Goal: Task Accomplishment & Management: Use online tool/utility

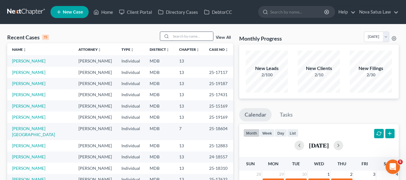
click at [178, 32] on input "search" at bounding box center [192, 36] width 42 height 9
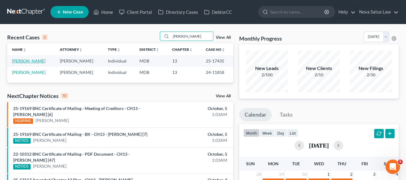
type input "[PERSON_NAME]"
click at [21, 62] on link "[PERSON_NAME]" at bounding box center [28, 60] width 33 height 5
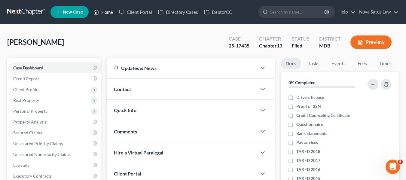
click at [109, 10] on link "Home" at bounding box center [103, 12] width 26 height 11
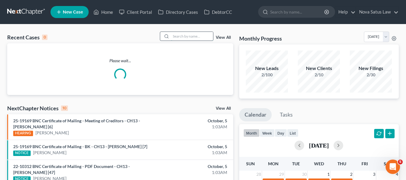
click at [180, 35] on input "search" at bounding box center [192, 36] width 42 height 9
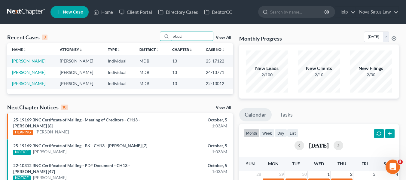
type input "plaugh"
click at [27, 61] on link "[PERSON_NAME]" at bounding box center [28, 60] width 33 height 5
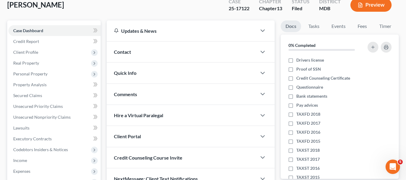
scroll to position [37, 0]
click at [41, 94] on span "Secured Claims" at bounding box center [27, 95] width 29 height 5
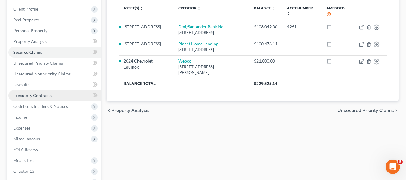
scroll to position [161, 0]
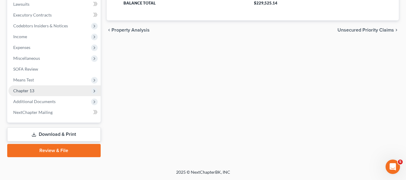
click at [30, 92] on span "Chapter 13" at bounding box center [23, 90] width 21 height 5
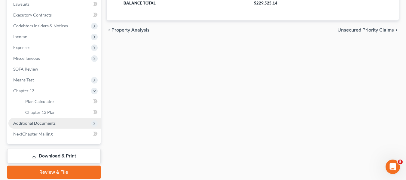
click at [36, 121] on span "Additional Documents" at bounding box center [34, 123] width 42 height 5
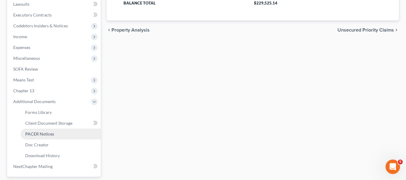
click at [39, 133] on span "PACER Notices" at bounding box center [39, 133] width 29 height 5
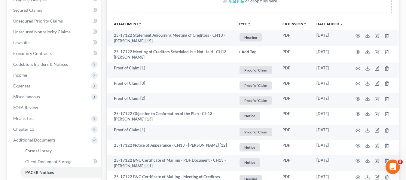
scroll to position [123, 0]
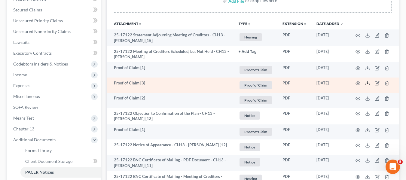
click at [367, 82] on icon at bounding box center [367, 83] width 5 height 5
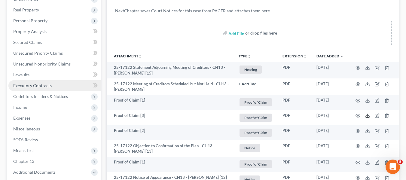
scroll to position [90, 0]
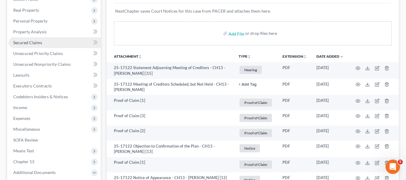
click at [29, 42] on span "Secured Claims" at bounding box center [27, 42] width 29 height 5
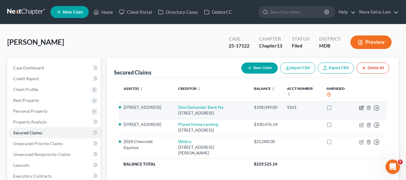
click at [360, 108] on icon "button" at bounding box center [362, 108] width 4 height 4
select select "22"
select select "0"
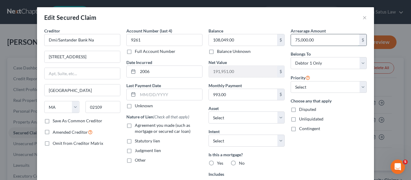
click at [317, 42] on input "75,000.00" at bounding box center [325, 39] width 68 height 11
type input "81,115.34"
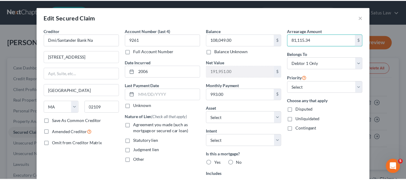
scroll to position [105, 0]
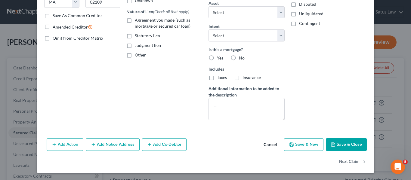
click at [334, 143] on button "Save & Close" at bounding box center [346, 144] width 41 height 13
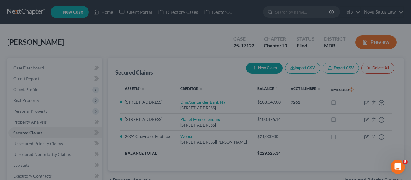
select select "7"
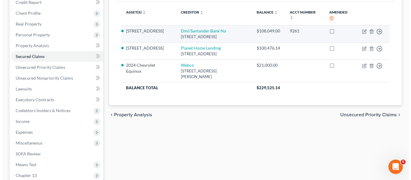
scroll to position [0, 0]
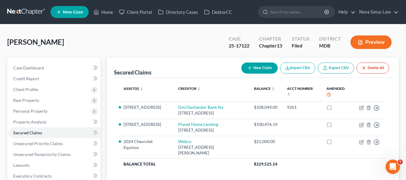
click at [256, 65] on button "New Claim" at bounding box center [259, 68] width 36 height 11
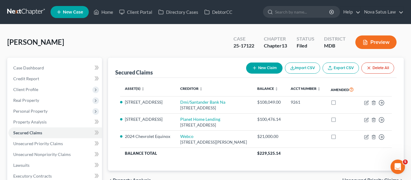
select select "0"
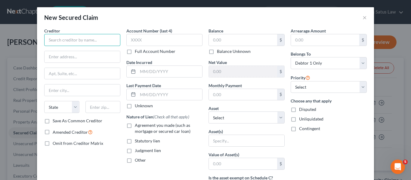
click at [72, 44] on input "text" at bounding box center [82, 40] width 76 height 12
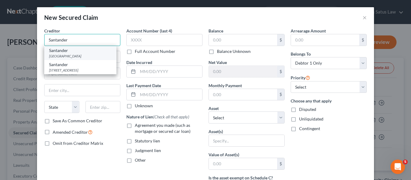
type input "Santander"
click at [76, 52] on div "Santander" at bounding box center [80, 50] width 63 height 6
type input "PO Box 560284"
type input "[GEOGRAPHIC_DATA]"
select select "45"
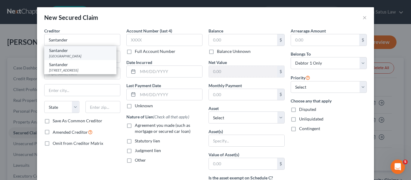
type input "75356"
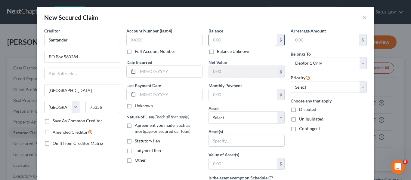
click at [221, 35] on input "text" at bounding box center [243, 39] width 68 height 11
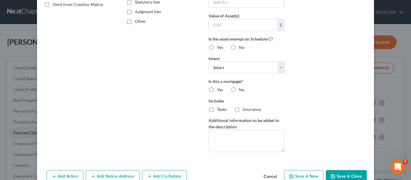
scroll to position [154, 0]
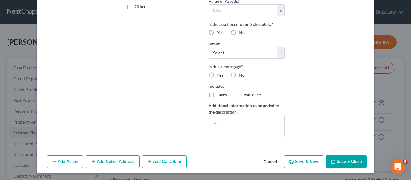
type input "8,539.01"
click at [333, 161] on icon "button" at bounding box center [332, 161] width 5 height 5
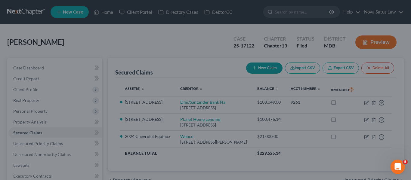
scroll to position [88, 0]
type input "0"
type input "0.00"
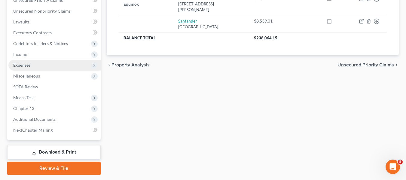
scroll to position [161, 0]
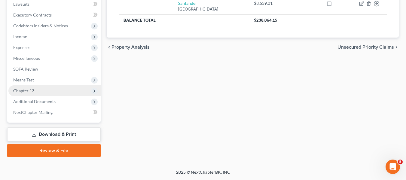
click at [19, 93] on span "Chapter 13" at bounding box center [54, 90] width 92 height 11
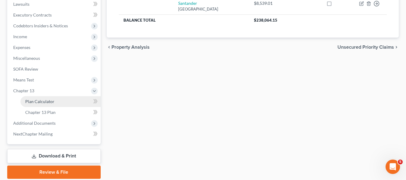
click at [31, 102] on span "Plan Calculator" at bounding box center [39, 101] width 29 height 5
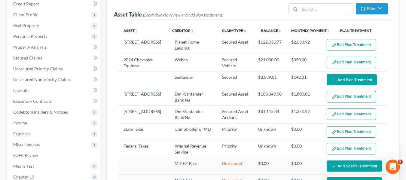
scroll to position [75, 0]
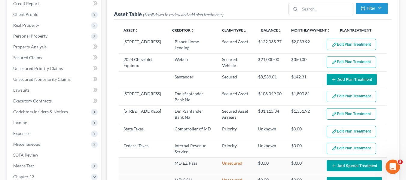
select select "59"
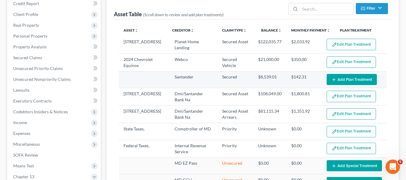
click at [345, 76] on button "Add Plan Treatment" at bounding box center [352, 79] width 50 height 11
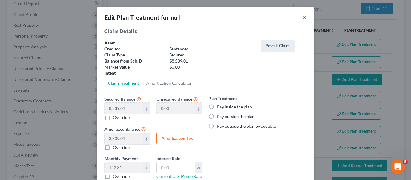
click at [302, 16] on button "×" at bounding box center [304, 17] width 4 height 7
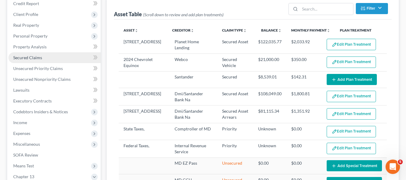
click at [34, 58] on span "Secured Claims" at bounding box center [27, 57] width 29 height 5
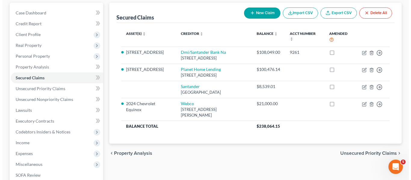
scroll to position [55, 0]
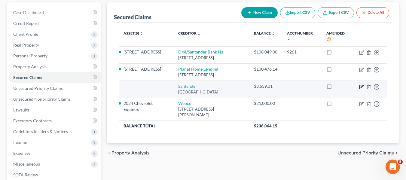
click at [361, 89] on icon "button" at bounding box center [362, 87] width 4 height 4
select select "45"
select select "0"
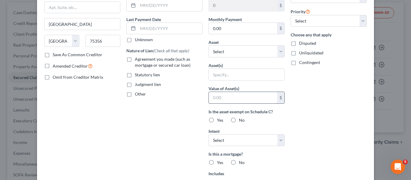
scroll to position [78, 0]
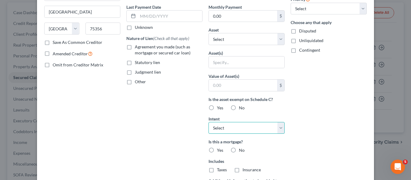
click at [251, 127] on select "Select Surrender Redeem Reaffirm Avoid Other" at bounding box center [246, 128] width 76 height 12
select select "0"
click at [208, 122] on select "Select Surrender Redeem Reaffirm Avoid Other" at bounding box center [246, 128] width 76 height 12
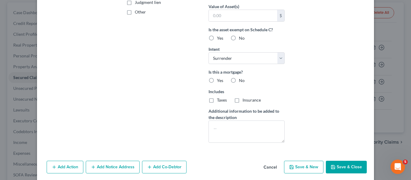
click at [338, 164] on button "Save & Close" at bounding box center [346, 167] width 41 height 13
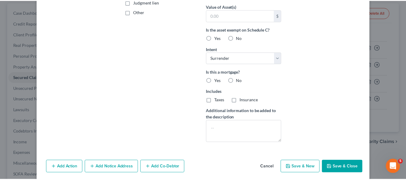
scroll to position [105, 0]
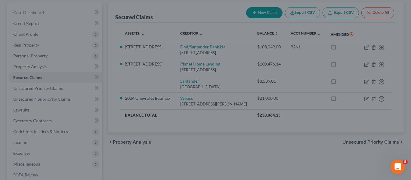
type input "0"
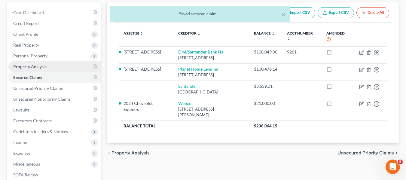
scroll to position [161, 0]
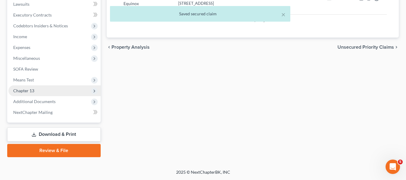
click at [32, 90] on span "Chapter 13" at bounding box center [23, 90] width 21 height 5
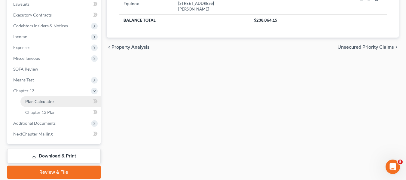
click at [38, 98] on link "Plan Calculator" at bounding box center [60, 101] width 80 height 11
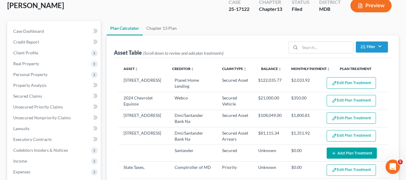
select select "59"
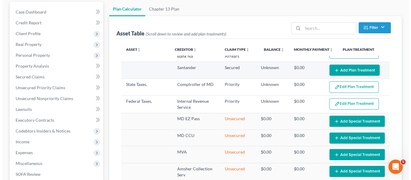
scroll to position [64, 0]
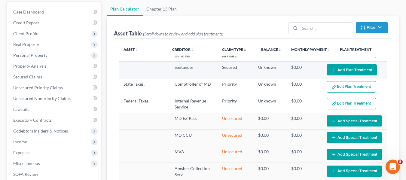
click at [342, 72] on button "Add Plan Treatment" at bounding box center [352, 69] width 50 height 11
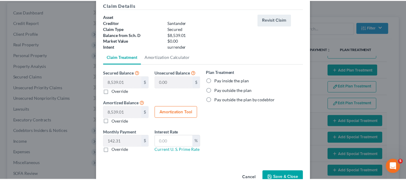
scroll to position [42, 0]
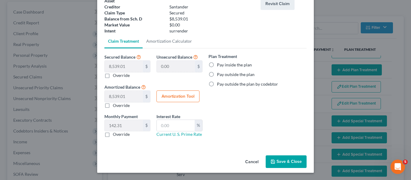
click at [276, 162] on button "Save & Close" at bounding box center [285, 161] width 41 height 13
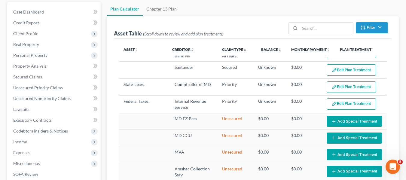
select select "59"
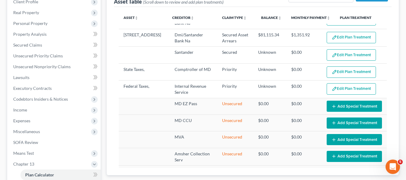
scroll to position [0, 0]
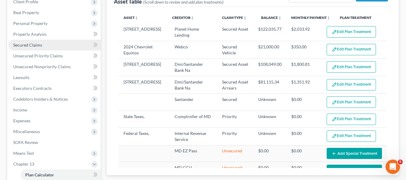
click at [20, 47] on link "Secured Claims" at bounding box center [54, 45] width 92 height 11
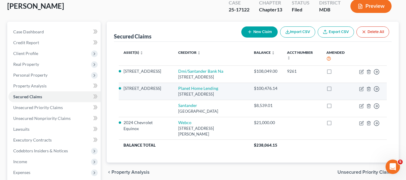
scroll to position [36, 0]
click at [360, 90] on icon "button" at bounding box center [361, 88] width 5 height 5
select select "6"
select select "0"
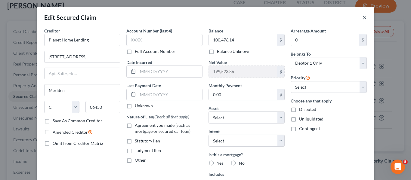
click at [362, 18] on button "×" at bounding box center [364, 17] width 4 height 7
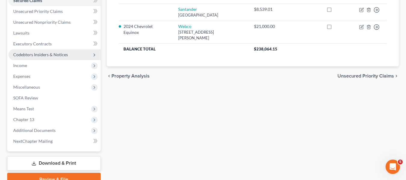
scroll to position [161, 0]
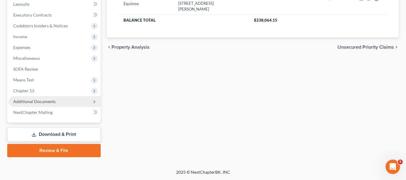
click at [37, 101] on span "Additional Documents" at bounding box center [34, 101] width 42 height 5
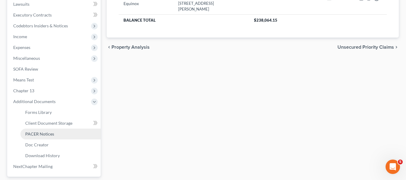
click at [40, 133] on span "PACER Notices" at bounding box center [39, 133] width 29 height 5
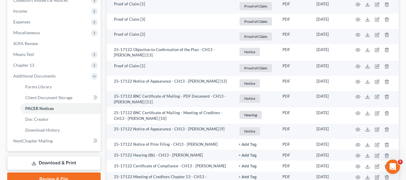
scroll to position [187, 0]
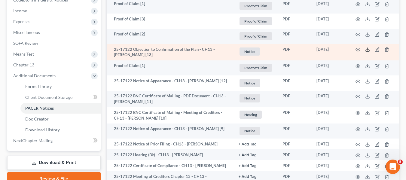
click at [368, 49] on line at bounding box center [368, 49] width 0 height 2
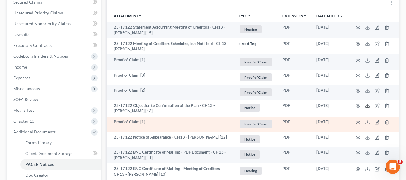
scroll to position [130, 0]
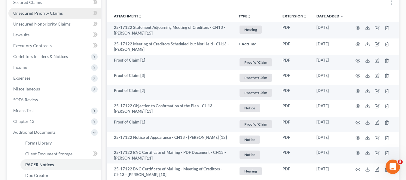
click at [43, 11] on span "Unsecured Priority Claims" at bounding box center [38, 13] width 50 height 5
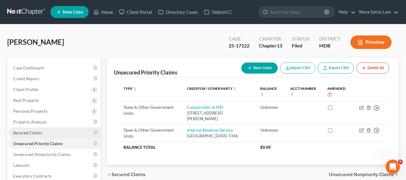
click at [25, 133] on span "Secured Claims" at bounding box center [27, 132] width 29 height 5
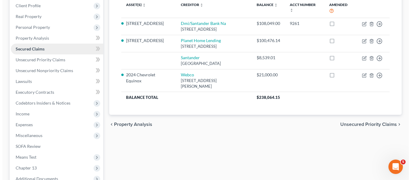
scroll to position [91, 0]
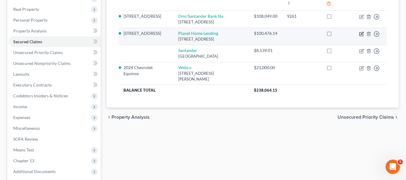
click at [361, 32] on icon "button" at bounding box center [361, 34] width 5 height 5
select select "6"
select select "7"
select select "0"
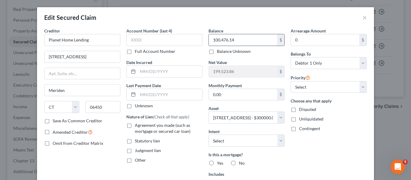
click at [254, 38] on input "100,476.14" at bounding box center [243, 39] width 68 height 11
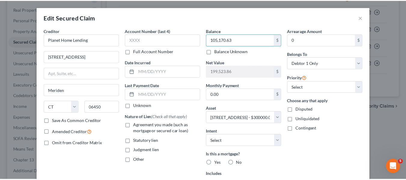
scroll to position [105, 0]
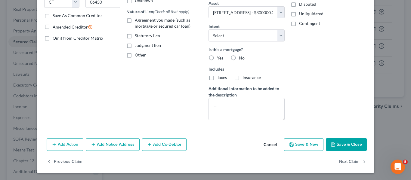
type input "105,170.63"
click at [330, 144] on icon "button" at bounding box center [332, 144] width 5 height 5
select select
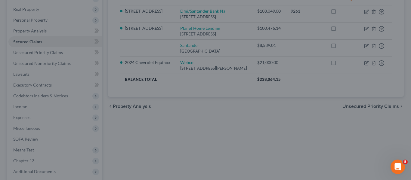
type input "194,829.37"
select select "7"
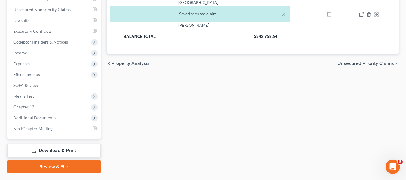
scroll to position [145, 0]
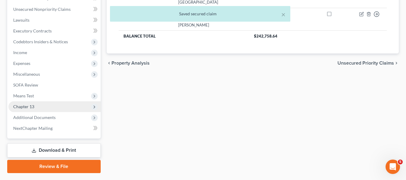
click at [23, 105] on span "Chapter 13" at bounding box center [23, 106] width 21 height 5
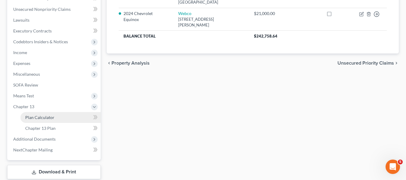
click at [38, 121] on link "Plan Calculator" at bounding box center [60, 117] width 80 height 11
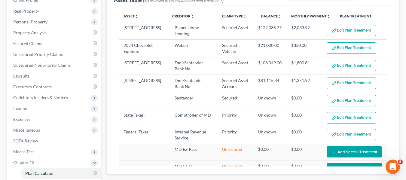
scroll to position [90, 0]
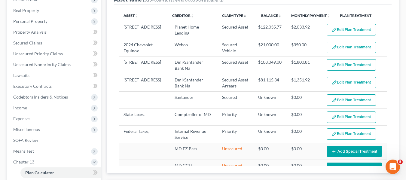
select select "59"
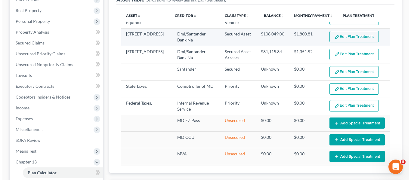
scroll to position [0, 0]
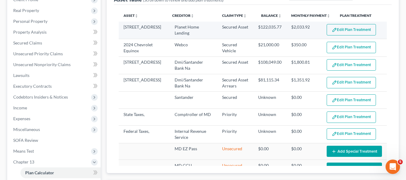
click at [346, 27] on button "Edit Plan Treatment" at bounding box center [351, 29] width 49 height 11
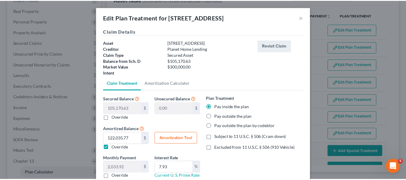
scroll to position [42, 0]
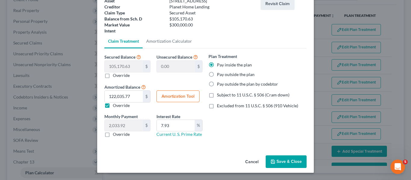
click at [277, 161] on button "Save & Close" at bounding box center [285, 161] width 41 height 13
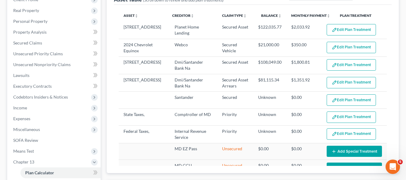
select select "59"
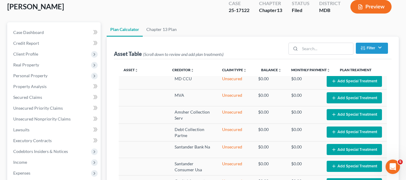
scroll to position [0, 0]
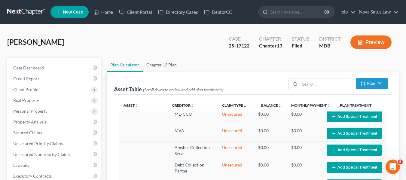
click at [165, 63] on link "Chapter 13 Plan" at bounding box center [162, 65] width 38 height 14
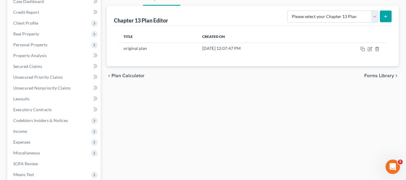
scroll to position [67, 0]
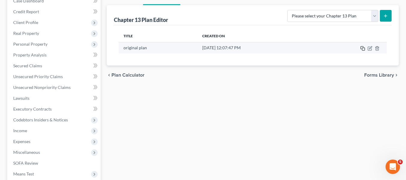
click at [363, 48] on icon "button" at bounding box center [362, 48] width 5 height 5
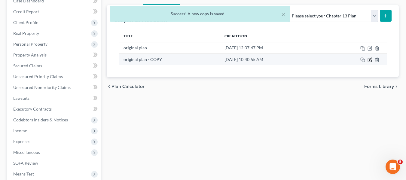
click at [368, 60] on icon "button" at bounding box center [370, 59] width 5 height 5
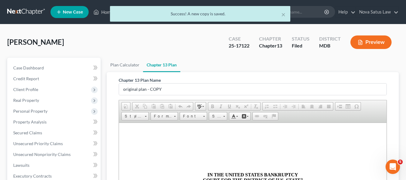
scroll to position [0, 0]
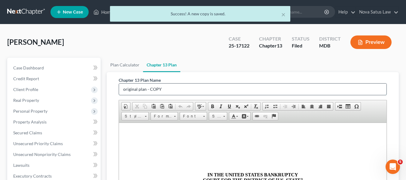
click at [177, 93] on input "original plan - COPY" at bounding box center [253, 89] width 268 height 11
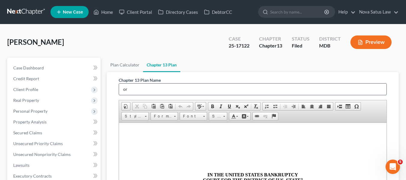
type input "o"
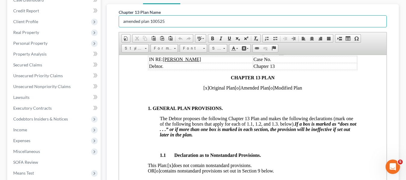
scroll to position [92, 0]
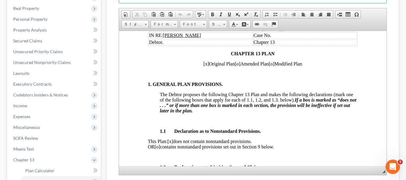
type input "amended plan 100525"
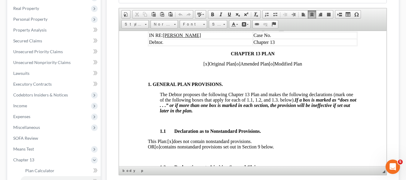
click at [203, 62] on span "[x]" at bounding box center [206, 63] width 6 height 5
click at [234, 64] on span "[o]" at bounding box center [237, 63] width 6 height 5
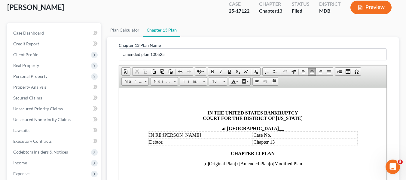
scroll to position [35, 0]
click at [278, 134] on td "Case No." at bounding box center [305, 134] width 104 height 7
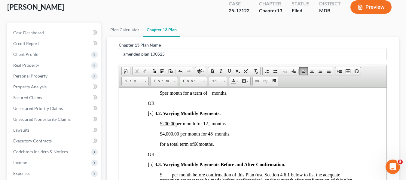
scroll to position [466, 0]
click at [167, 136] on span "$4,000.00 per month for 48 _ months." at bounding box center [195, 133] width 71 height 5
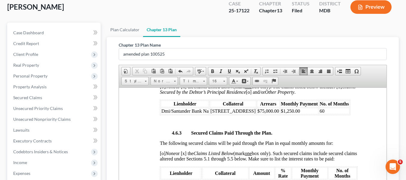
scroll to position [1122, 0]
click at [279, 113] on span "$75,000.00" at bounding box center [268, 110] width 22 height 5
click at [307, 114] on td "$1,250.00" at bounding box center [299, 110] width 38 height 7
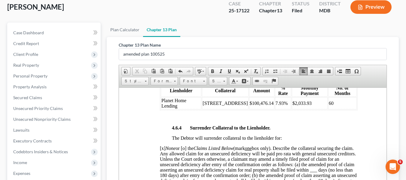
scroll to position [1204, 0]
click at [255, 105] on span "$100,476.14" at bounding box center [262, 102] width 24 height 5
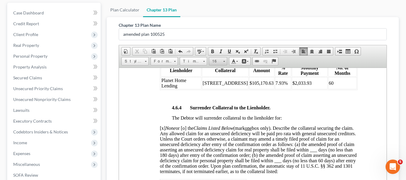
scroll to position [55, 0]
click at [310, 89] on td "$2,033.93" at bounding box center [310, 83] width 36 height 12
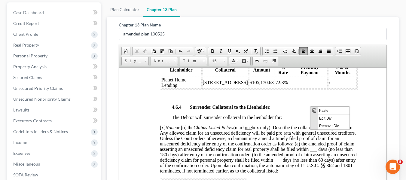
scroll to position [1204, 0]
click at [341, 89] on td "\" at bounding box center [342, 83] width 29 height 12
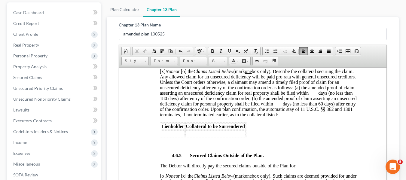
scroll to position [1261, 0]
click at [185, 92] on span "[x] None or [o] the Claims Listed Below (mark one box only). Describe the colla…" at bounding box center [258, 93] width 197 height 48
click at [161, 91] on span "[x] None or [x] the Claims Listed Below (mark one box only). Describe the colla…" at bounding box center [258, 93] width 197 height 48
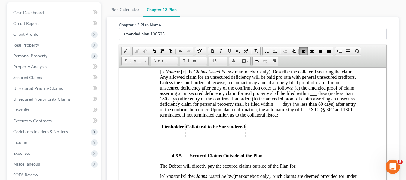
click at [300, 117] on span "[o] None or [x] the Claims Listed Below (mark one box only). Describe the colla…" at bounding box center [258, 93] width 197 height 48
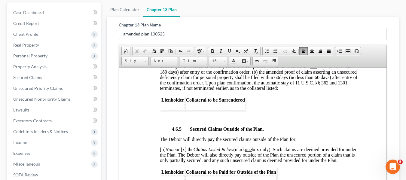
scroll to position [1288, 0]
click at [185, 72] on span "[o] None or [x] the Claims Listed Below (mark one box only). Describe the colla…" at bounding box center [259, 66] width 198 height 48
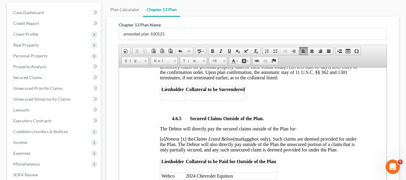
click at [167, 100] on td at bounding box center [173, 96] width 24 height 7
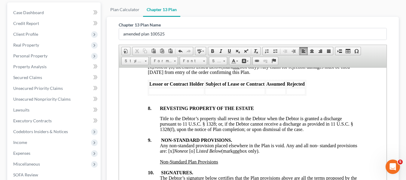
scroll to position [2362, 0]
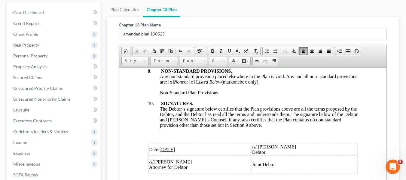
click at [160, 147] on span "Date: [DATE]" at bounding box center [162, 149] width 26 height 5
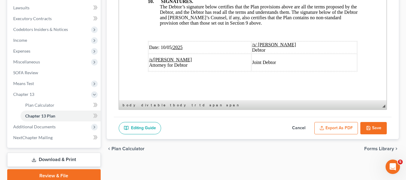
click at [375, 128] on button "Save" at bounding box center [373, 128] width 26 height 13
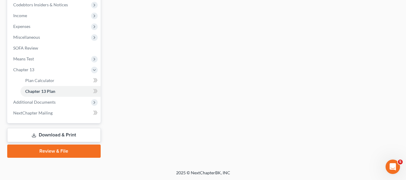
scroll to position [183, 0]
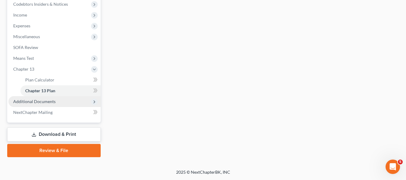
click at [36, 103] on span "Additional Documents" at bounding box center [34, 101] width 42 height 5
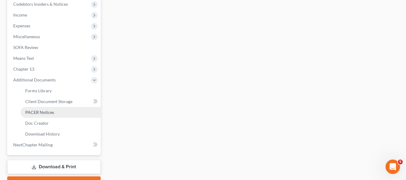
click at [37, 113] on span "PACER Notices" at bounding box center [39, 112] width 29 height 5
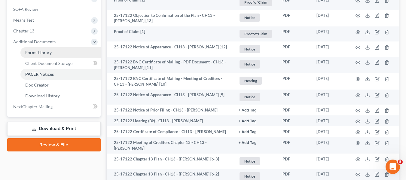
scroll to position [221, 0]
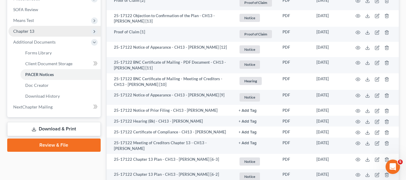
click at [26, 30] on span "Chapter 13" at bounding box center [23, 31] width 21 height 5
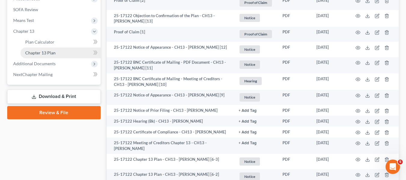
click at [44, 51] on span "Chapter 13 Plan" at bounding box center [40, 52] width 30 height 5
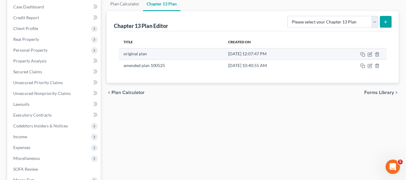
scroll to position [61, 0]
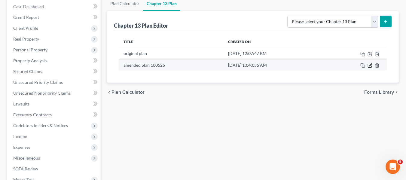
click at [371, 66] on icon "button" at bounding box center [370, 64] width 3 height 3
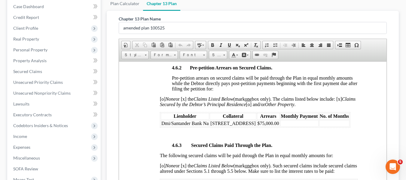
scroll to position [1083, 0]
click at [279, 125] on span "$75,000.00" at bounding box center [268, 122] width 22 height 5
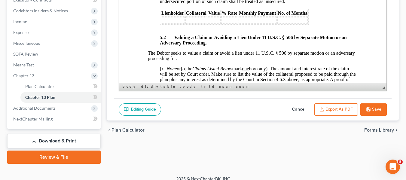
scroll to position [183, 0]
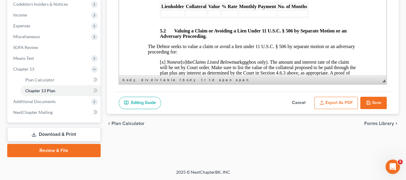
click at [329, 106] on button "Export as PDF" at bounding box center [336, 103] width 44 height 13
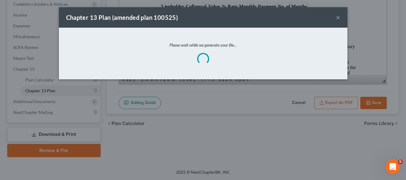
scroll to position [1658, 0]
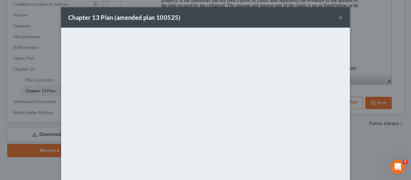
click at [199, 17] on div "Chapter 13 Plan (amended plan 100525) ×" at bounding box center [205, 17] width 289 height 20
click at [339, 17] on button "×" at bounding box center [340, 17] width 4 height 7
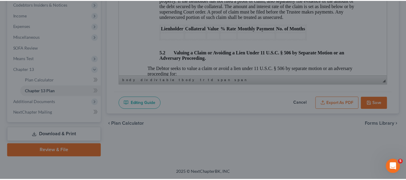
scroll to position [1680, 0]
